Goal: Check status

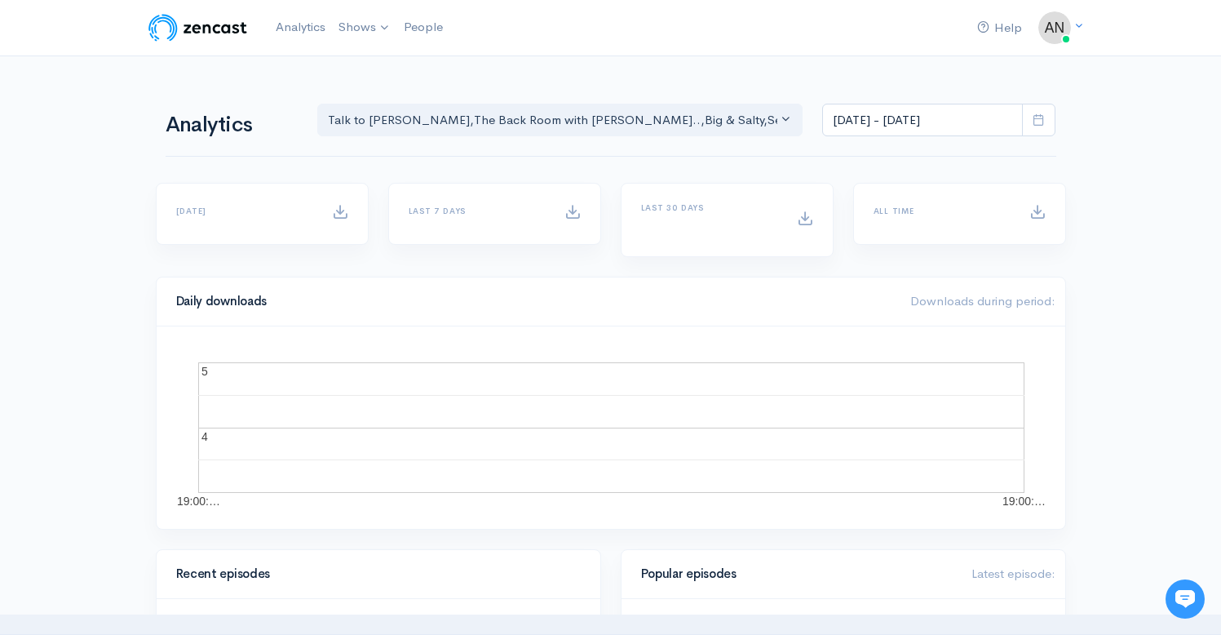
scroll to position [268, 0]
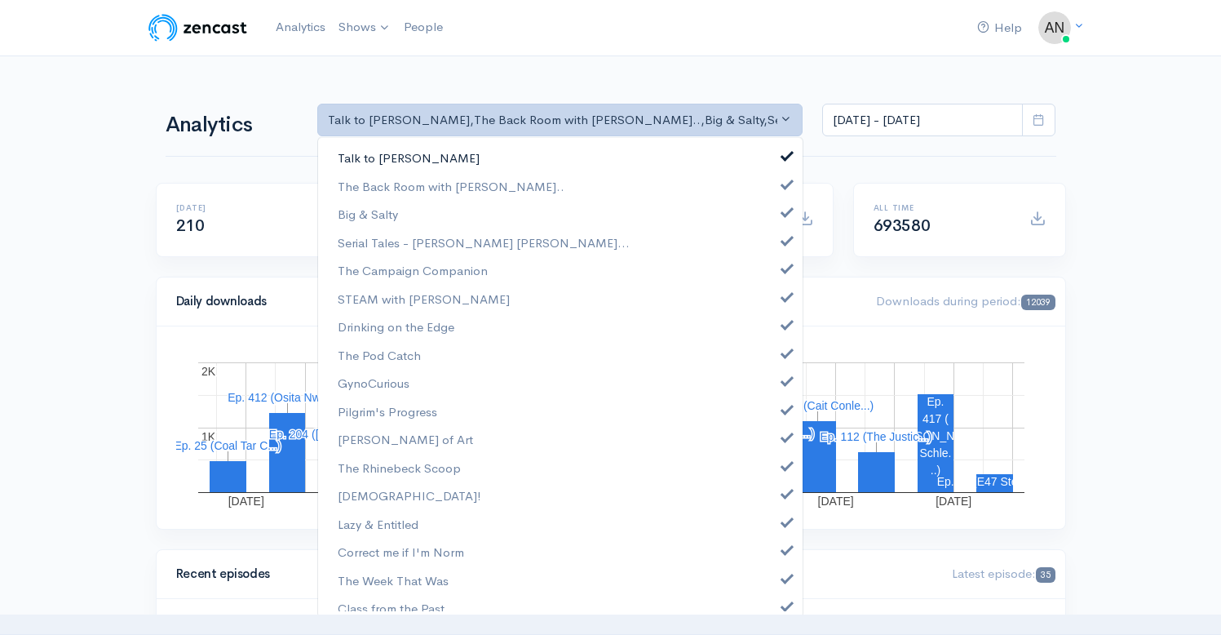
click at [784, 154] on span at bounding box center [787, 154] width 7 height 12
select select "10316"
click at [784, 210] on span at bounding box center [787, 210] width 7 height 12
click at [784, 240] on span at bounding box center [787, 238] width 7 height 12
click at [777, 274] on link "The Campaign Companion" at bounding box center [560, 270] width 485 height 29
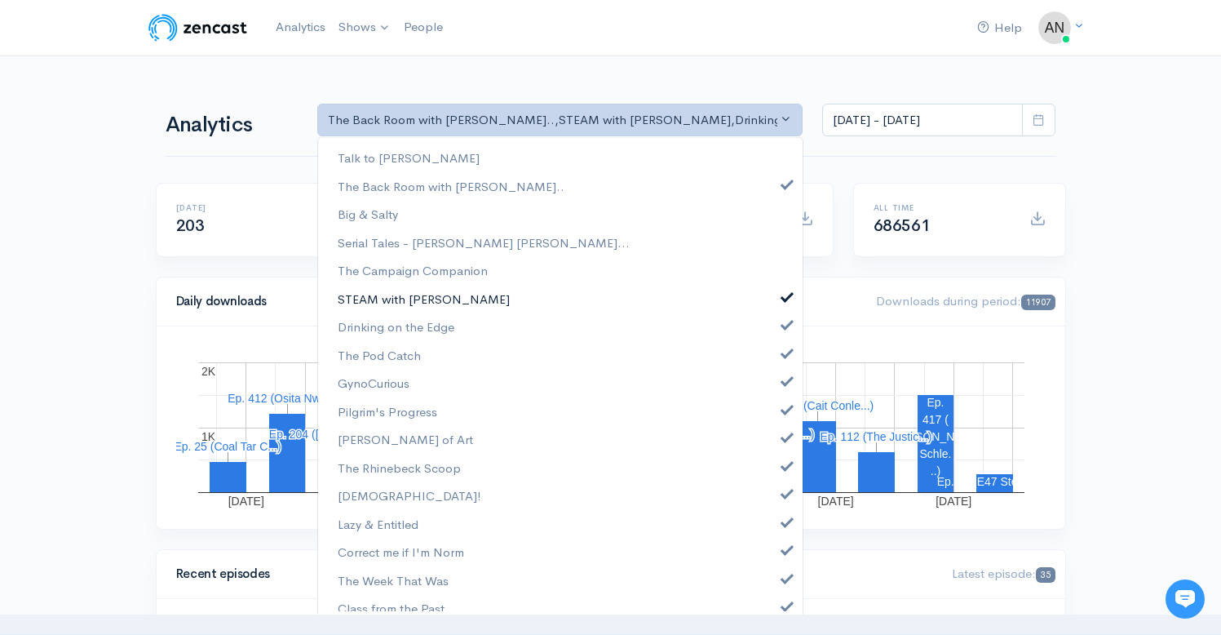
click at [784, 294] on span at bounding box center [787, 295] width 7 height 12
click at [774, 330] on link "Drinking on the Edge" at bounding box center [560, 326] width 485 height 29
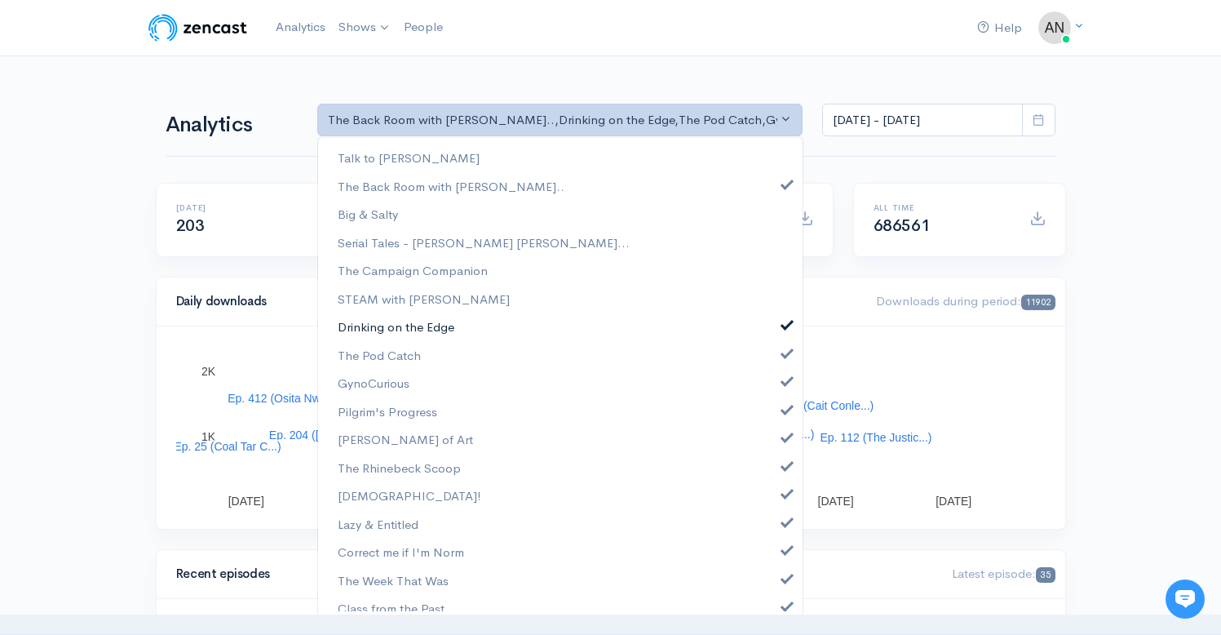
scroll to position [115, 0]
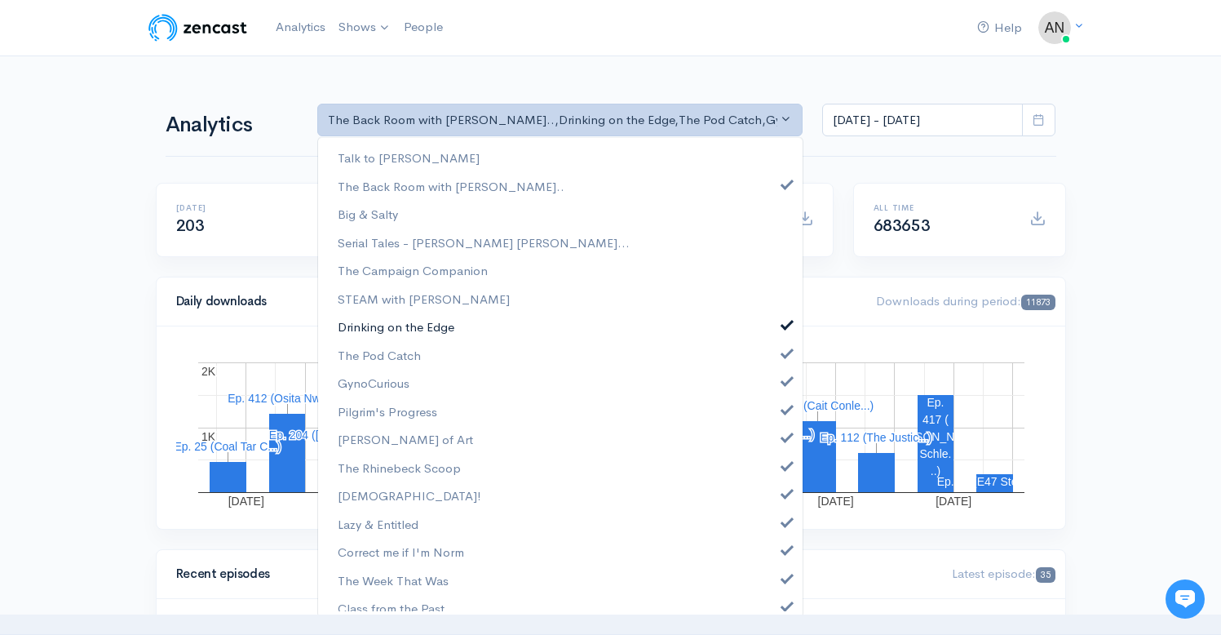
click at [784, 324] on span at bounding box center [787, 322] width 7 height 12
click at [773, 369] on link "The Pod Catch" at bounding box center [560, 355] width 485 height 29
click at [773, 392] on link "GynoCurious" at bounding box center [560, 383] width 485 height 29
click at [771, 425] on link "Pilgrim's Progress" at bounding box center [560, 411] width 485 height 29
click at [777, 446] on link "[PERSON_NAME] of Art" at bounding box center [560, 439] width 485 height 29
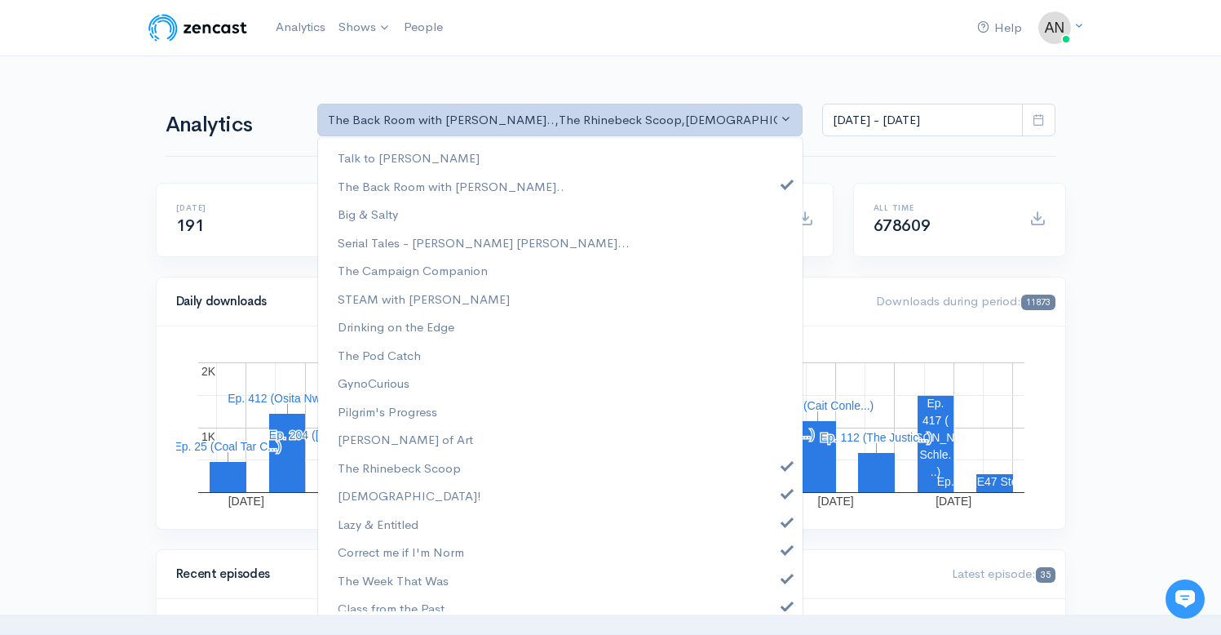
click at [772, 482] on ul "Talk to [PERSON_NAME] The Back Room with [PERSON_NAME].. Big & Salty Serial Tal…" at bounding box center [560, 496] width 485 height 704
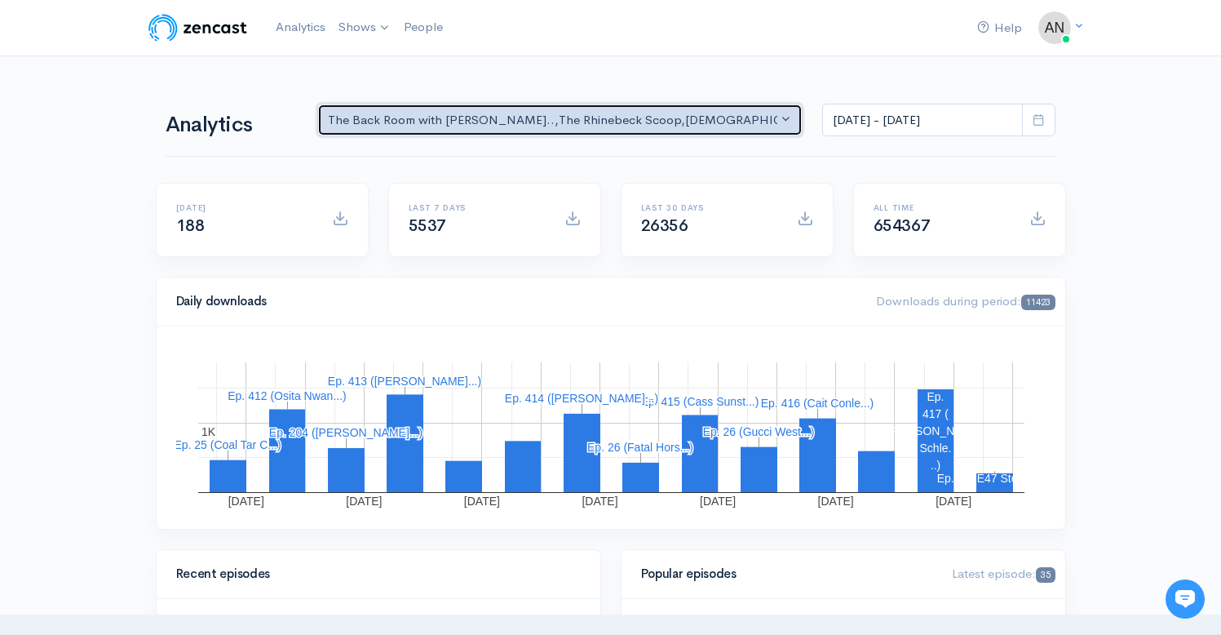
click at [724, 122] on div "The Back Room with [PERSON_NAME].. , The Rhinebeck Scoop , JewToo! , Lazy & Ent…" at bounding box center [553, 120] width 450 height 19
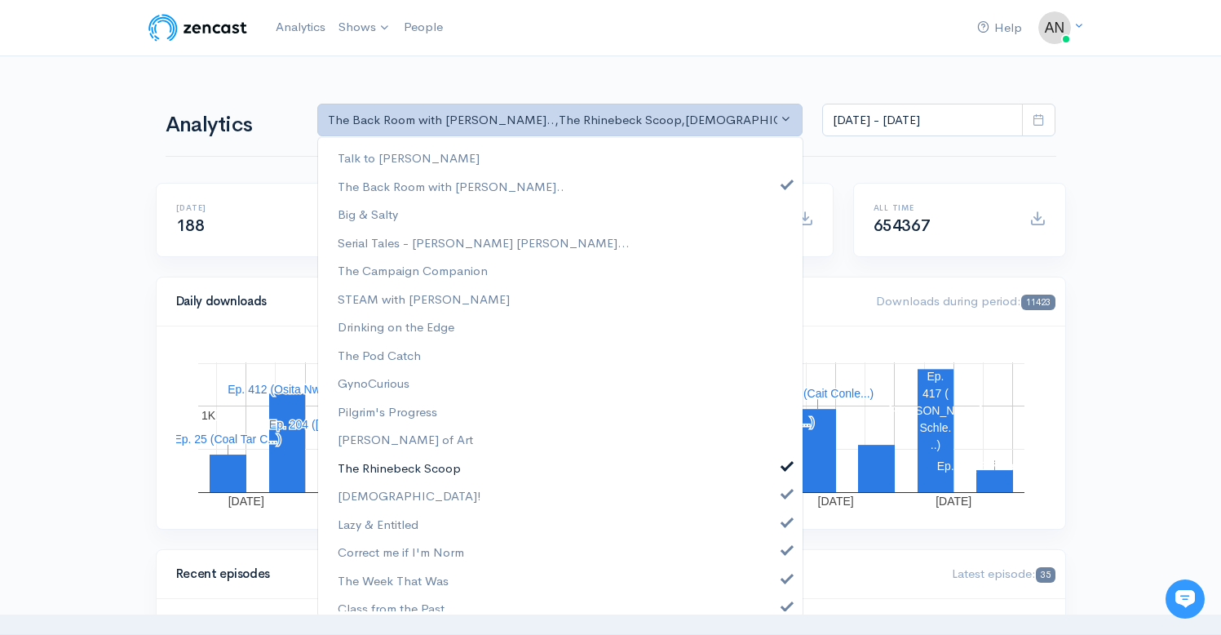
click at [784, 466] on span at bounding box center [787, 464] width 7 height 12
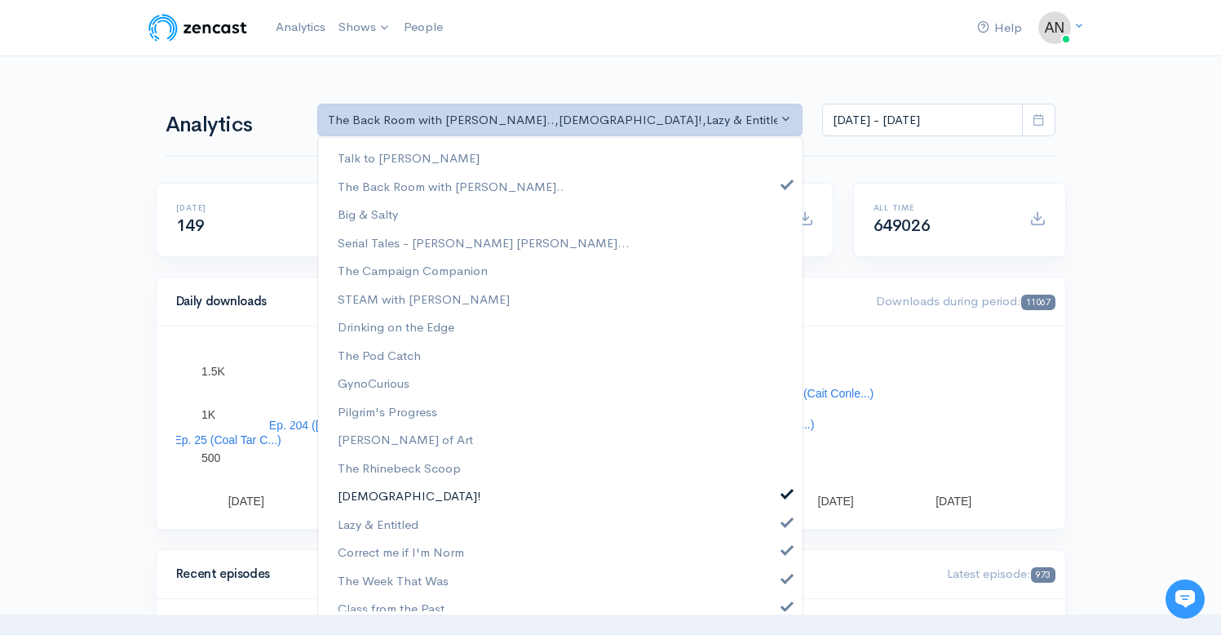
click at [784, 491] on span at bounding box center [787, 491] width 7 height 12
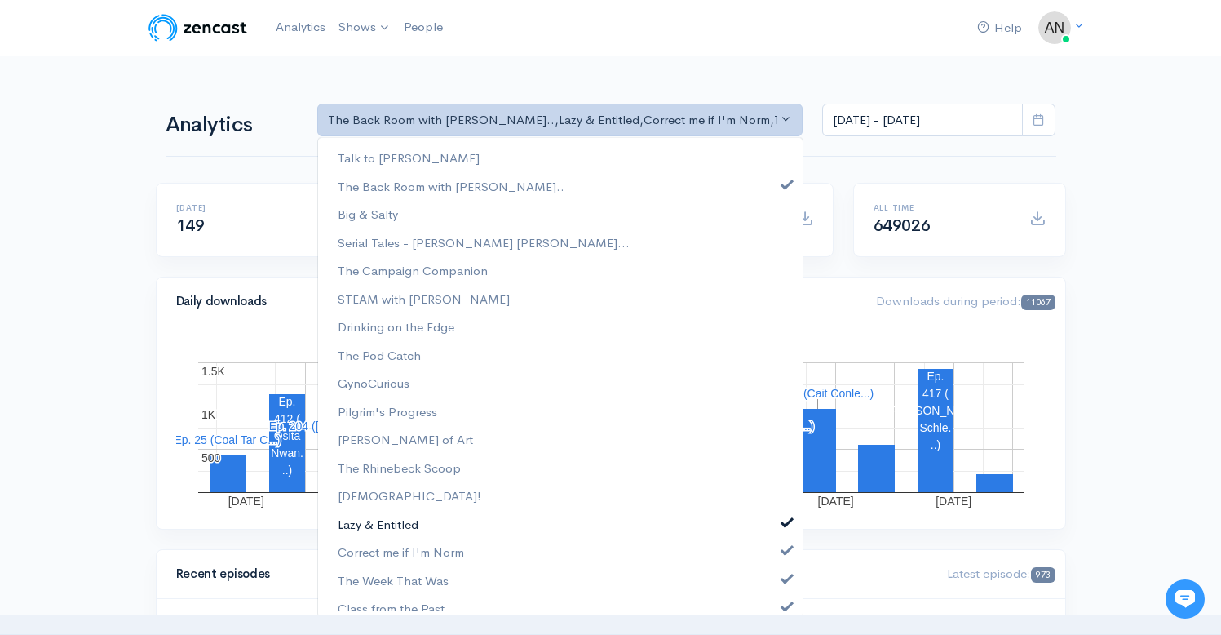
click at [784, 517] on span at bounding box center [787, 520] width 7 height 12
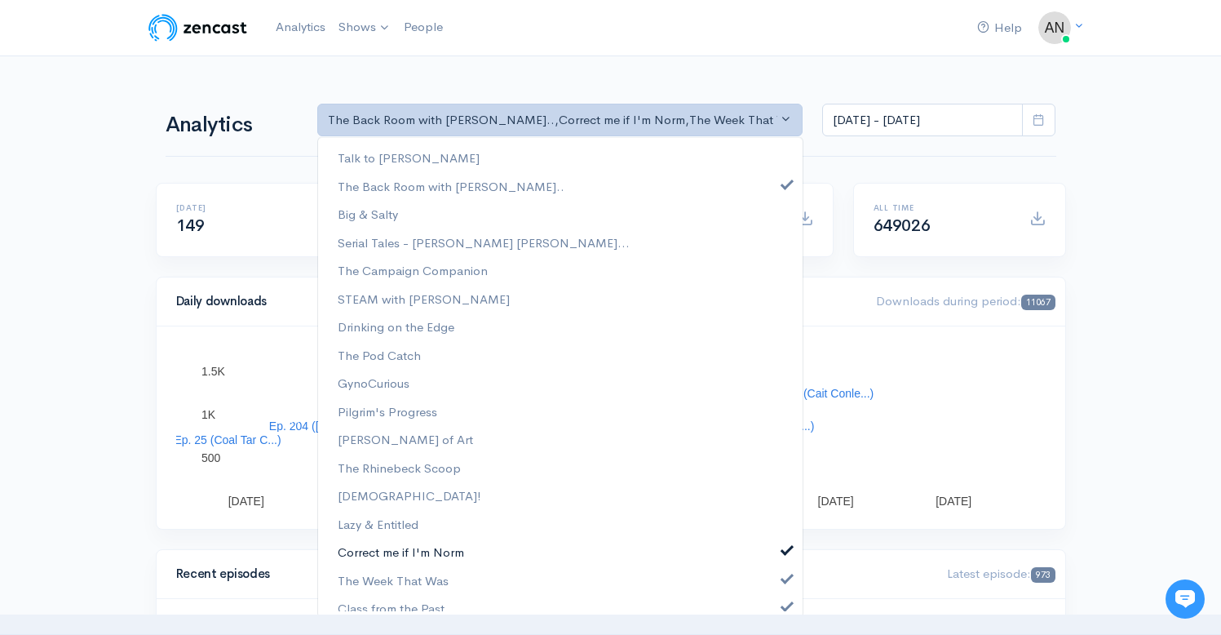
click at [784, 551] on span at bounding box center [787, 548] width 7 height 12
click at [784, 577] on span at bounding box center [787, 576] width 7 height 12
click at [784, 610] on span at bounding box center [787, 604] width 7 height 12
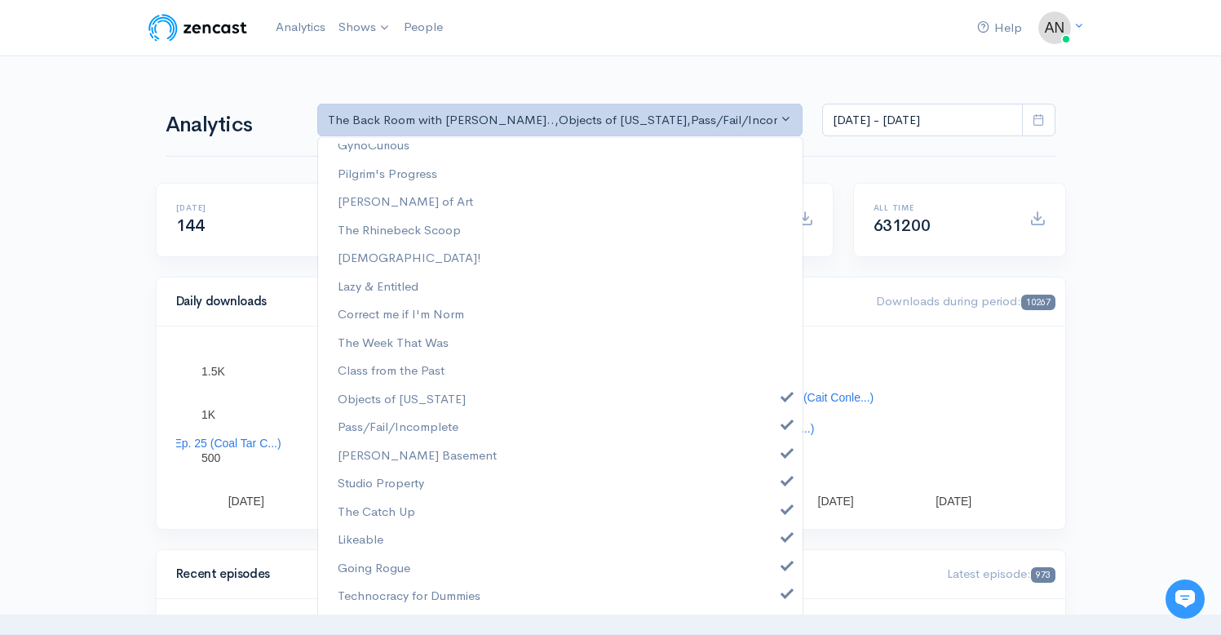
click at [778, 386] on ul "Talk to [PERSON_NAME] The Back Room with [PERSON_NAME].. Big & Salty Serial Tal…" at bounding box center [560, 258] width 485 height 704
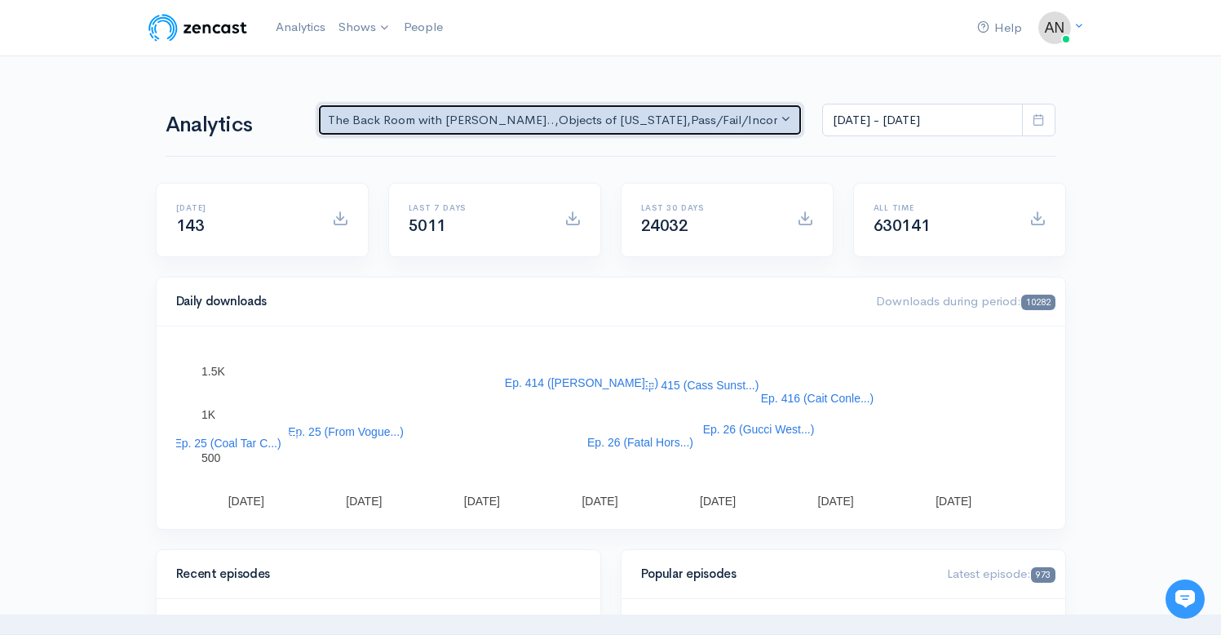
click at [729, 116] on div "The Back Room with [PERSON_NAME].. , Objects of [US_STATE] , Pass/Fail/Incomple…" at bounding box center [553, 120] width 450 height 19
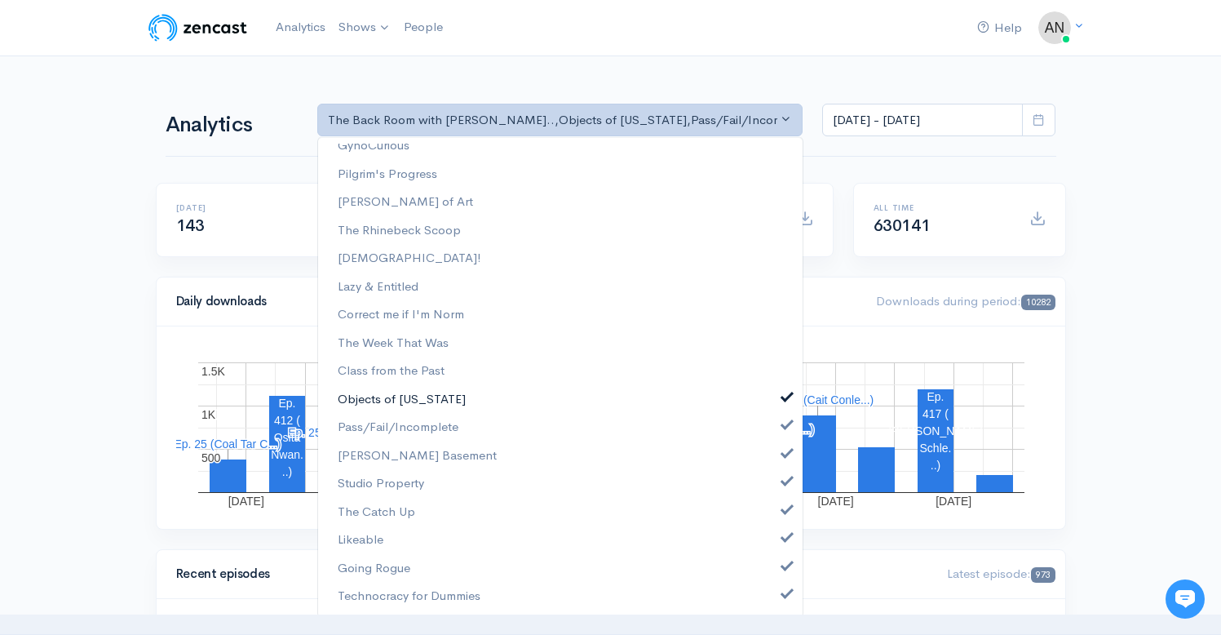
click at [779, 397] on link "Objects of [US_STATE]" at bounding box center [560, 399] width 485 height 29
click at [784, 429] on span at bounding box center [787, 423] width 7 height 12
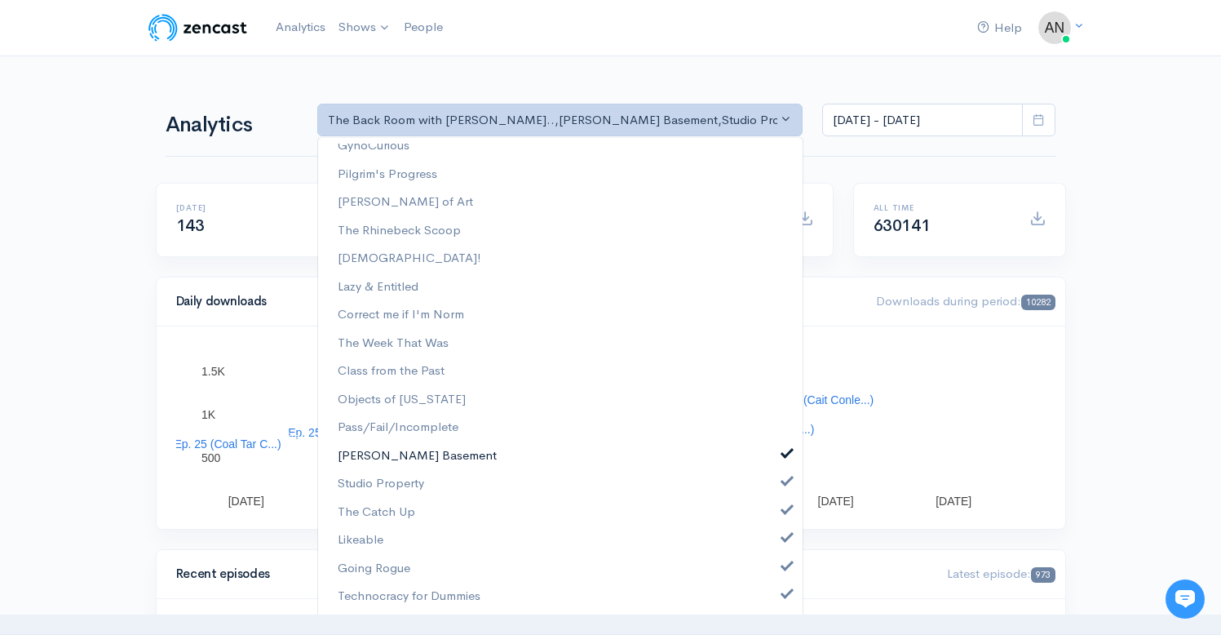
click at [784, 456] on span at bounding box center [787, 451] width 7 height 12
click at [784, 484] on span at bounding box center [787, 479] width 7 height 12
click at [784, 513] on span at bounding box center [787, 508] width 7 height 12
click at [784, 538] on span at bounding box center [787, 535] width 7 height 12
click at [784, 560] on span at bounding box center [787, 564] width 7 height 12
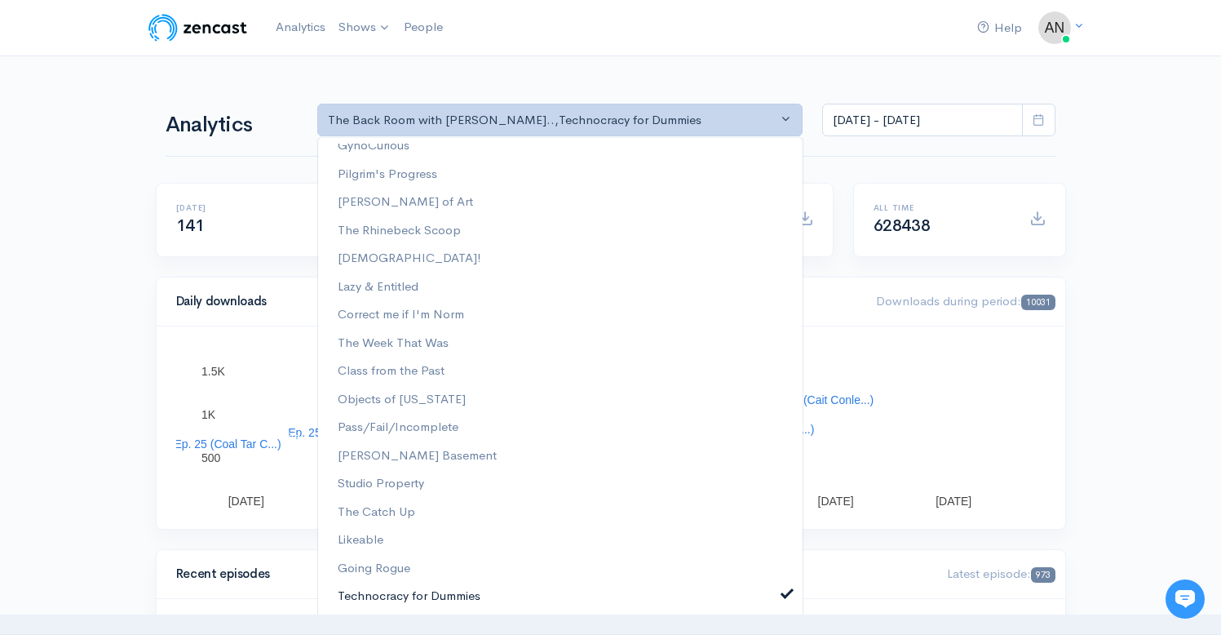
click at [784, 598] on span at bounding box center [787, 592] width 7 height 12
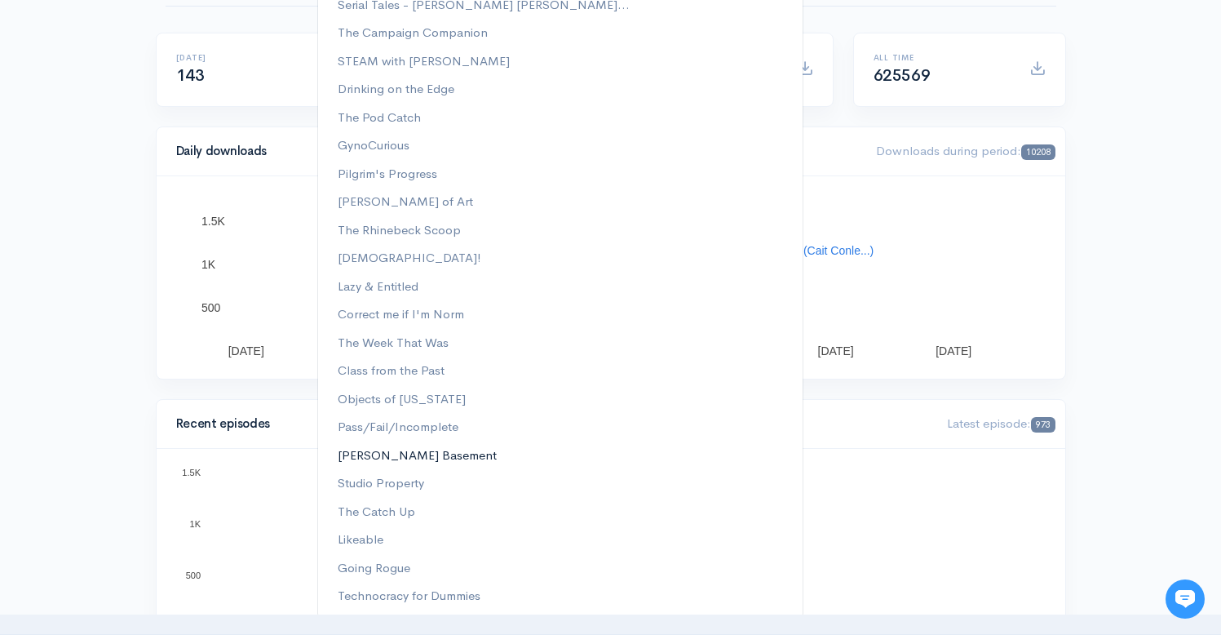
scroll to position [0, 0]
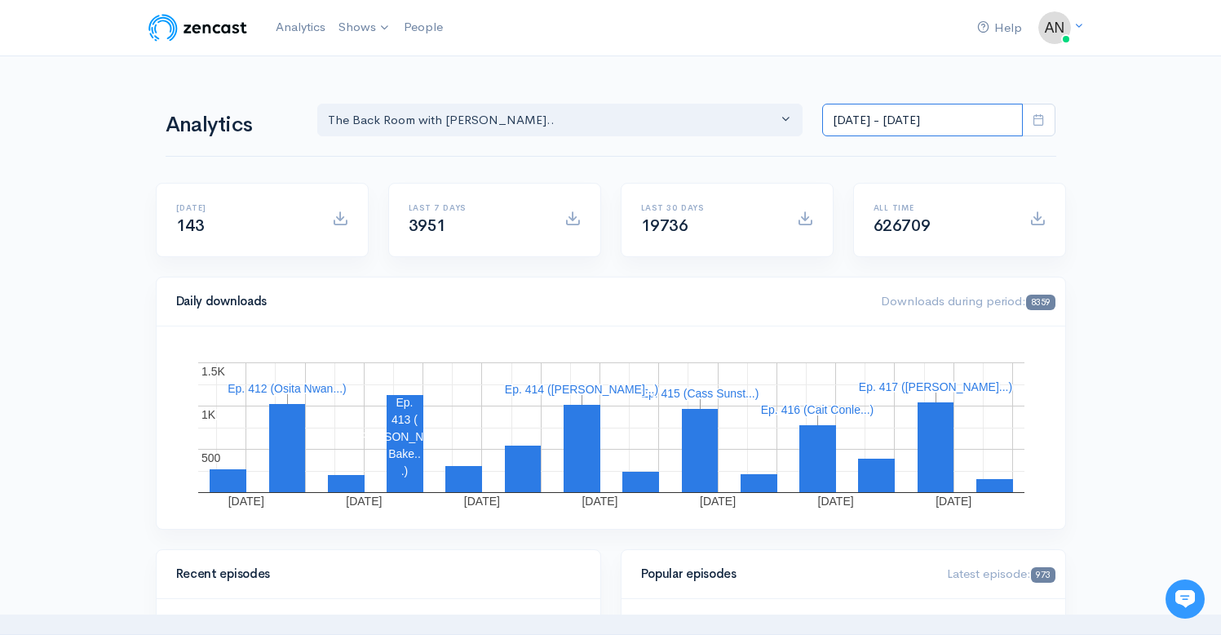
click at [867, 116] on input "[DATE] - [DATE]" at bounding box center [922, 120] width 201 height 33
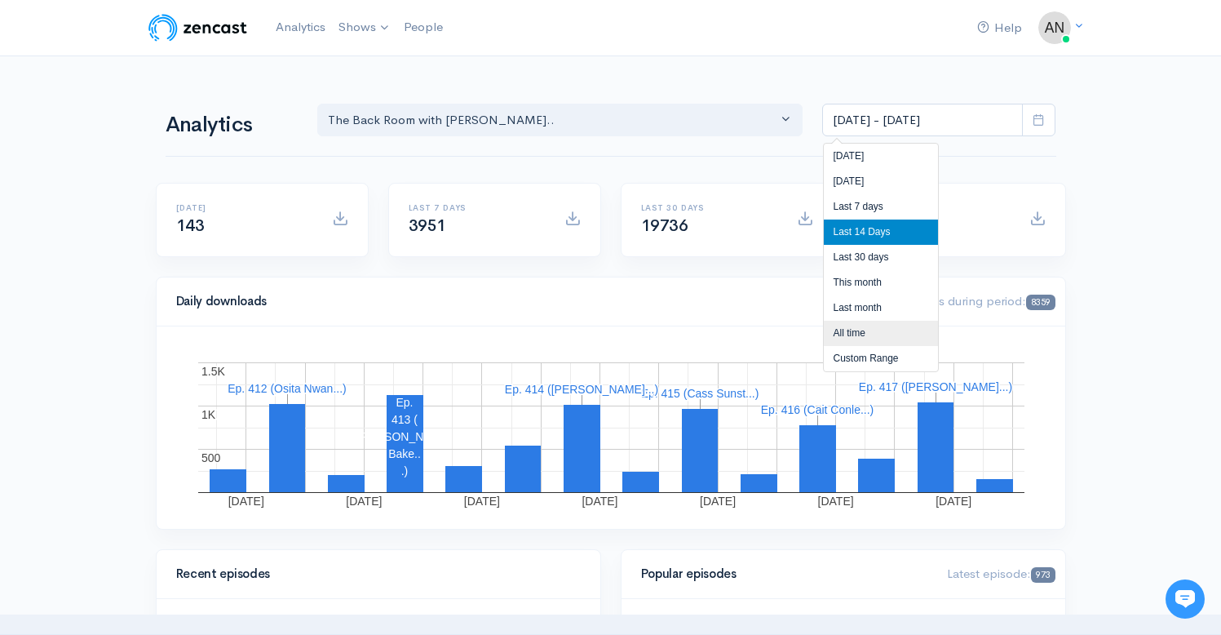
click at [857, 334] on li "All time" at bounding box center [881, 333] width 114 height 25
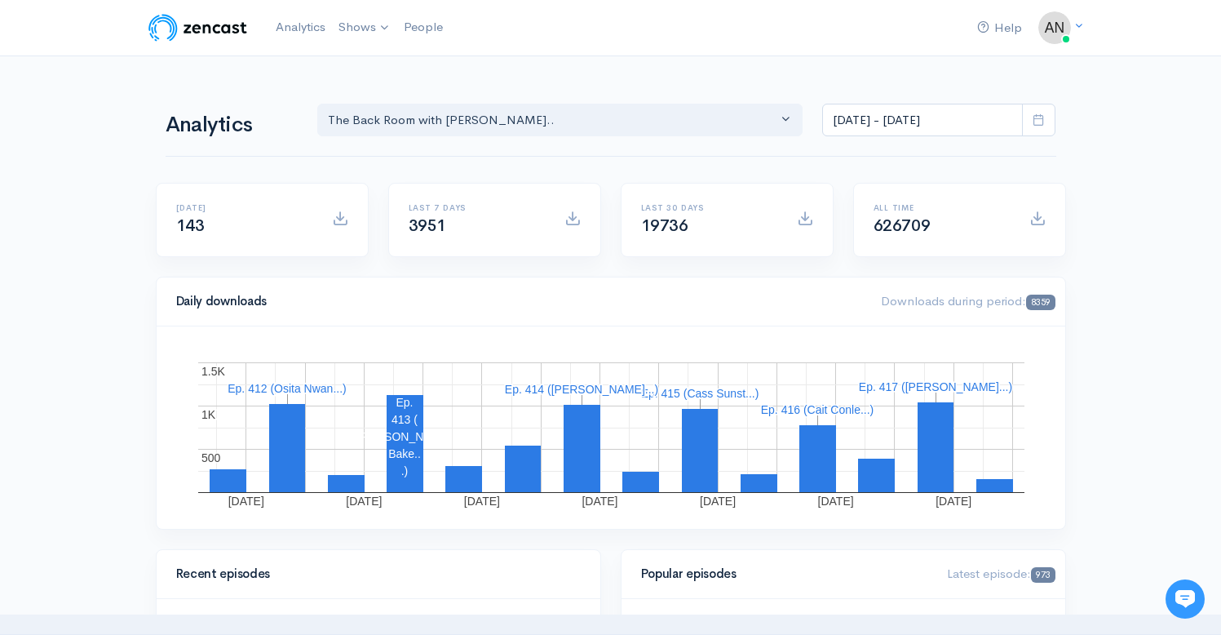
type input "[DATE] - [DATE]"
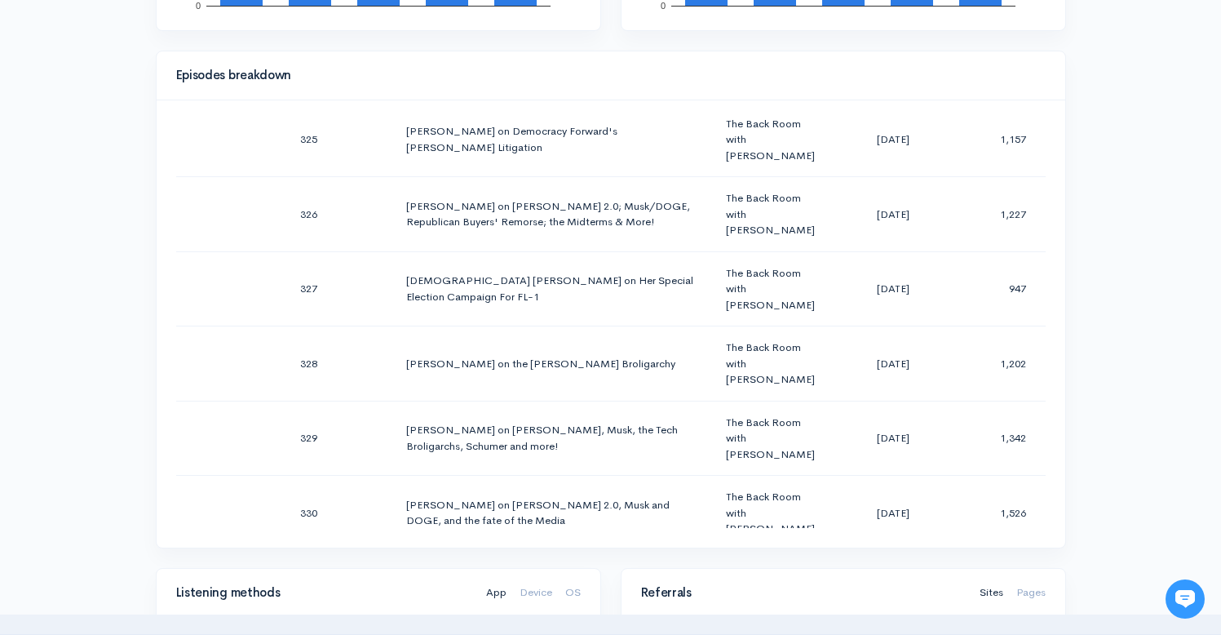
scroll to position [24642, 0]
